Goal: Leave review/rating

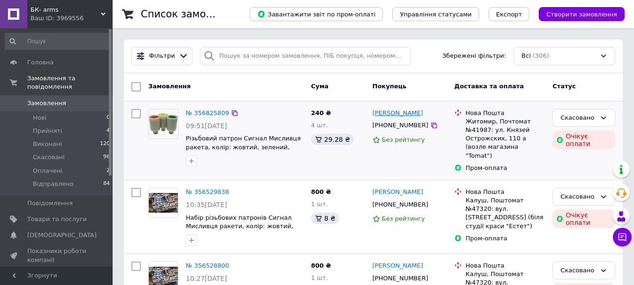
click at [423, 115] on link "[PERSON_NAME]" at bounding box center [398, 113] width 51 height 9
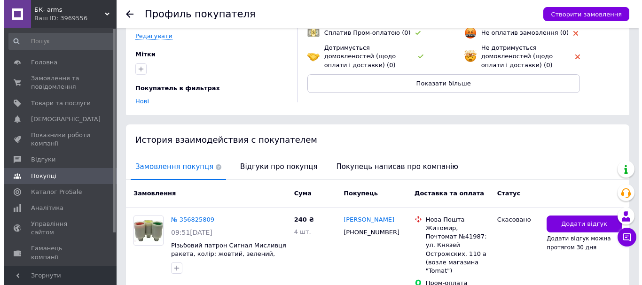
scroll to position [132, 0]
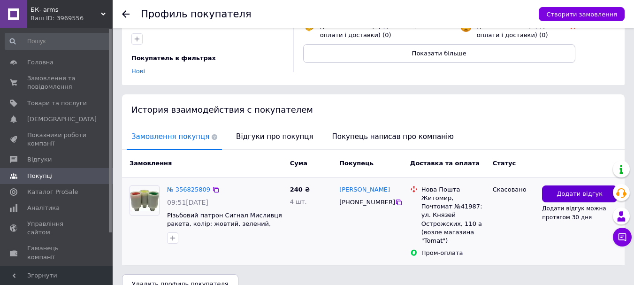
click at [569, 190] on span "Додати відгук" at bounding box center [580, 194] width 46 height 9
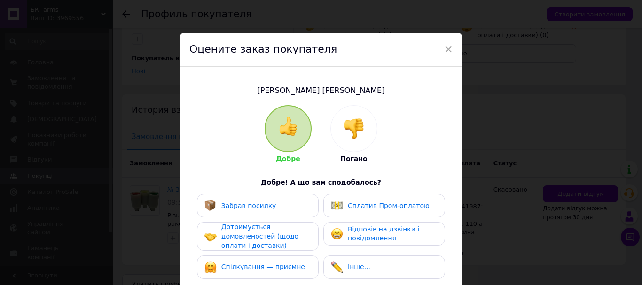
click at [354, 134] on img at bounding box center [353, 128] width 21 height 21
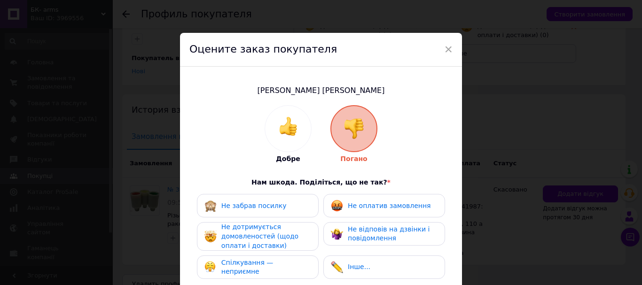
click at [254, 244] on span "Не дотримується домовленостей (щодо оплати і доставки)" at bounding box center [259, 236] width 77 height 26
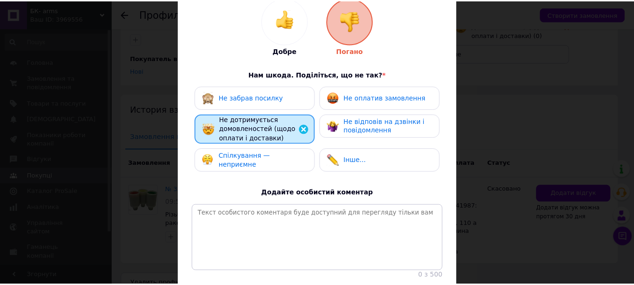
scroll to position [132, 0]
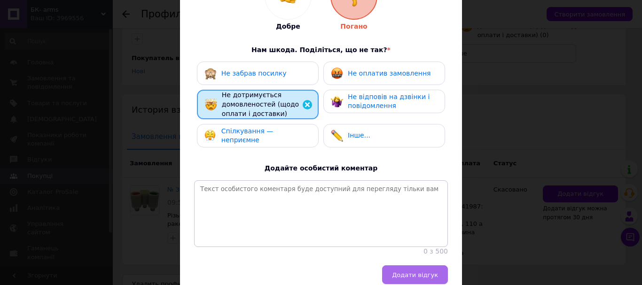
click at [434, 275] on button "Додати відгук" at bounding box center [415, 274] width 66 height 19
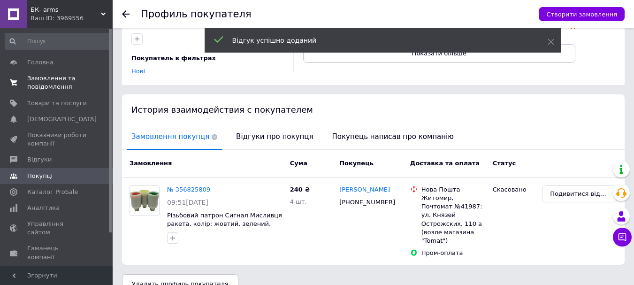
click at [53, 86] on span "Замовлення та повідомлення" at bounding box center [57, 82] width 60 height 17
